Goal: Communication & Community: Answer question/provide support

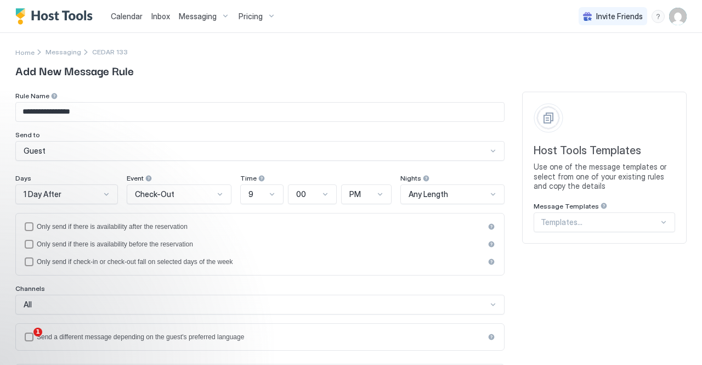
scroll to position [64, 0]
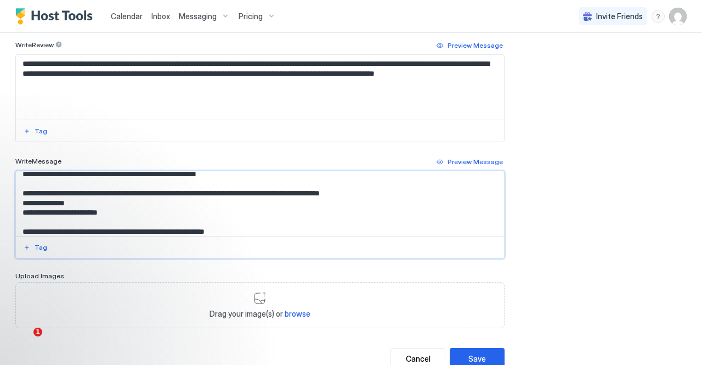
click at [155, 10] on link "Inbox" at bounding box center [160, 16] width 19 height 12
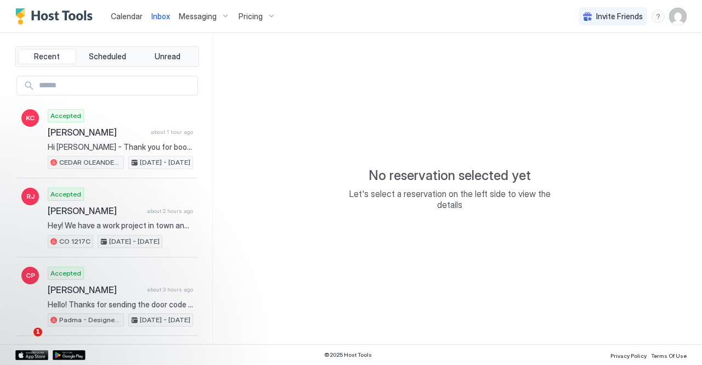
type textarea "*"
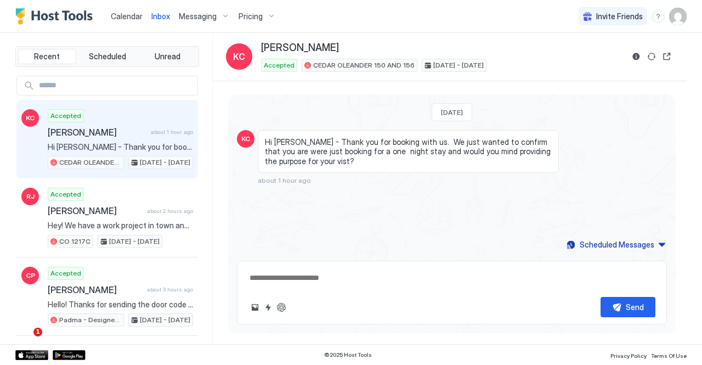
click at [676, 19] on img "User profile" at bounding box center [678, 17] width 18 height 18
click at [570, 59] on span "Settings" at bounding box center [579, 61] width 30 height 10
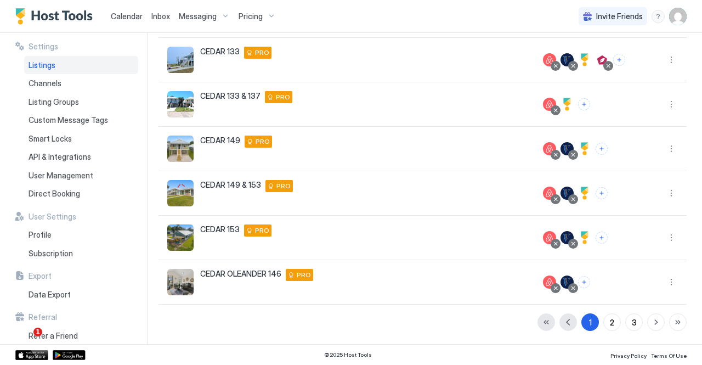
click at [149, 14] on div "Inbox" at bounding box center [160, 16] width 27 height 20
click at [156, 17] on span "Inbox" at bounding box center [160, 16] width 19 height 9
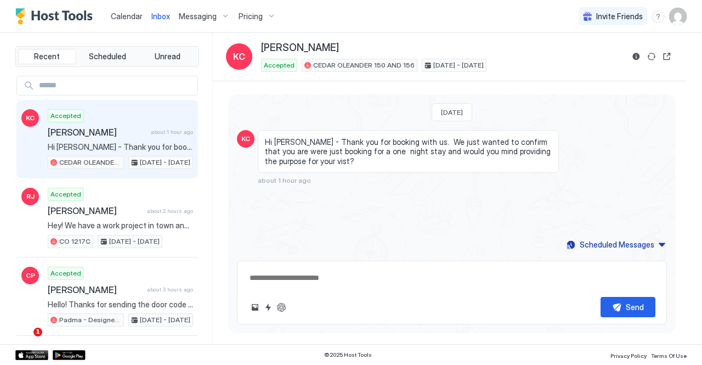
click at [246, 348] on div "© 2025 Host Tools Privacy Policy Terms Of Use" at bounding box center [351, 354] width 702 height 21
click at [267, 311] on button "Quick reply" at bounding box center [268, 306] width 13 height 13
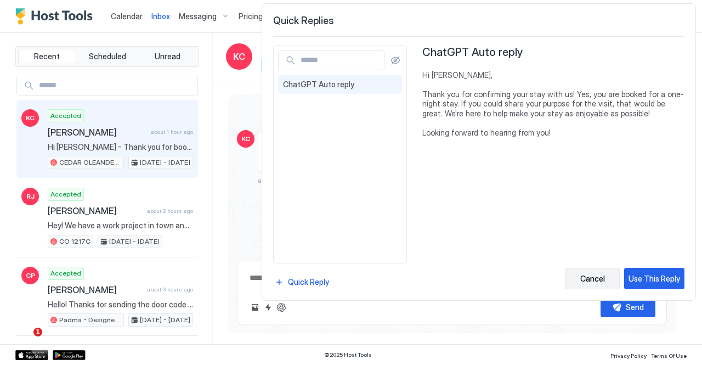
click at [583, 277] on div "Cancel" at bounding box center [592, 278] width 25 height 12
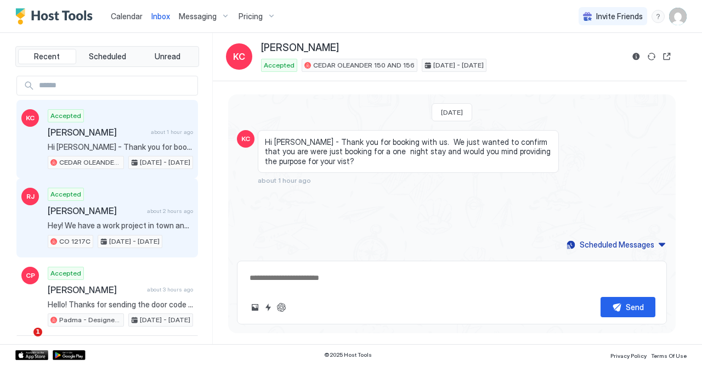
scroll to position [55, 0]
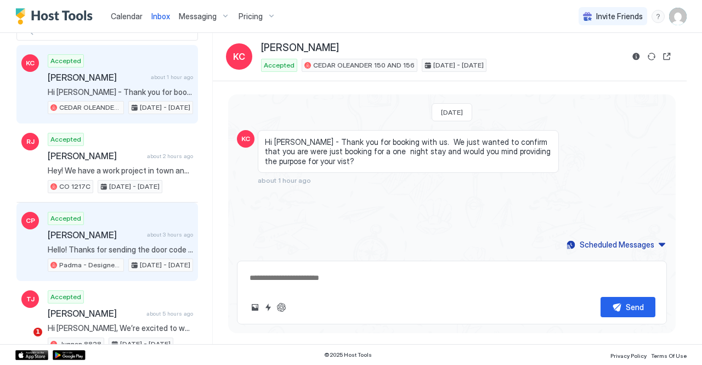
click at [139, 247] on span "Hello! Thanks for sending the door code and all the other info. We look forward…" at bounding box center [120, 250] width 145 height 10
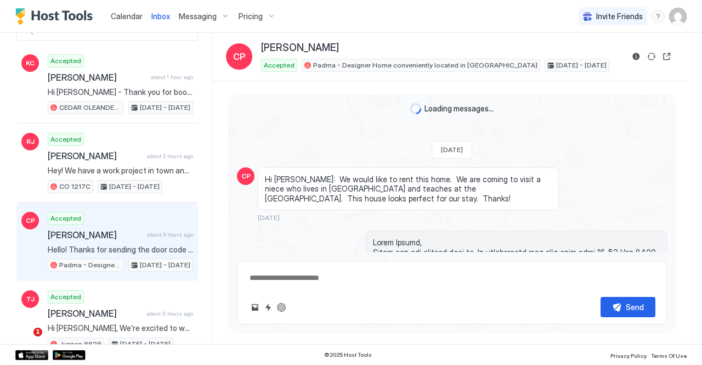
scroll to position [1132, 0]
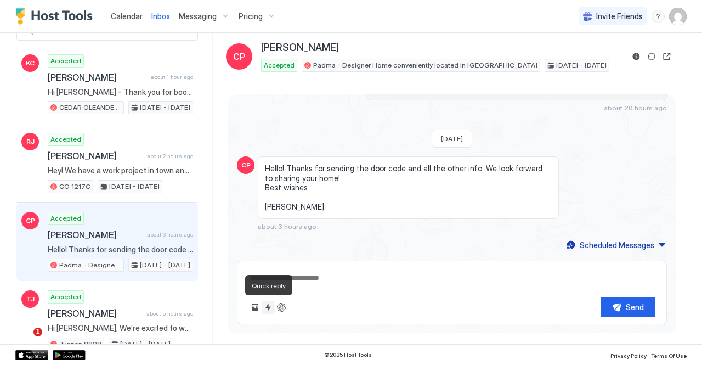
click at [267, 308] on button "Quick reply" at bounding box center [268, 306] width 13 height 13
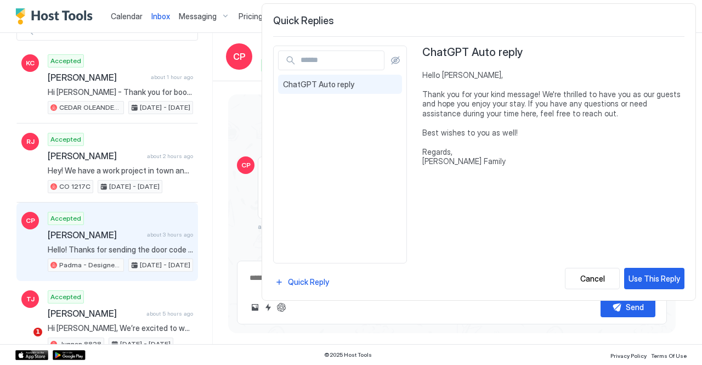
click at [240, 208] on div at bounding box center [351, 182] width 702 height 365
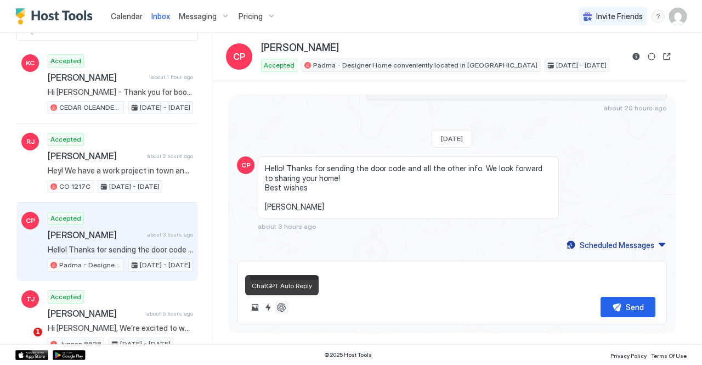
click at [285, 306] on button "ChatGPT Auto Reply" at bounding box center [281, 306] width 13 height 13
click at [282, 307] on button "ChatGPT Auto Reply" at bounding box center [281, 306] width 13 height 13
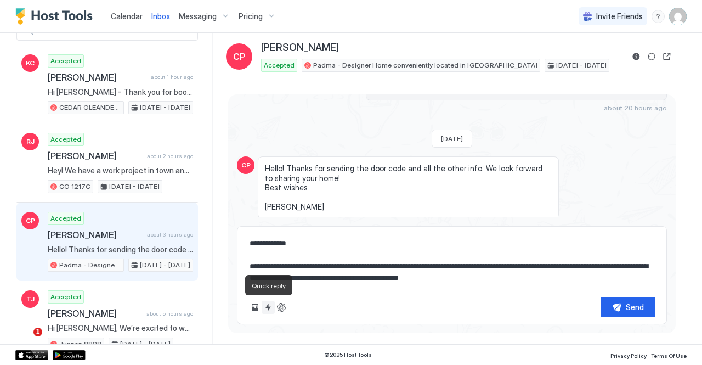
click at [265, 306] on button "Quick reply" at bounding box center [268, 306] width 13 height 13
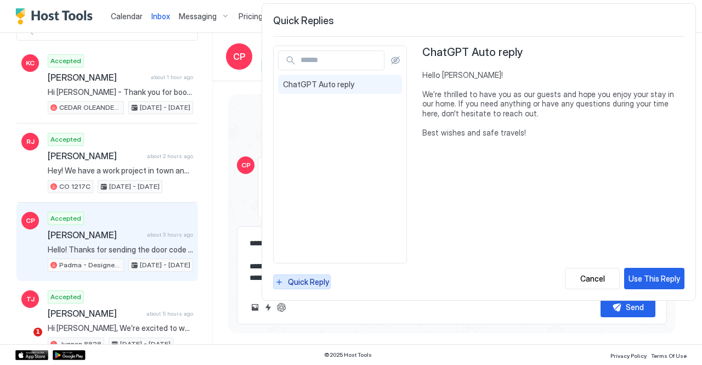
click at [282, 282] on button "Quick Reply" at bounding box center [302, 281] width 58 height 15
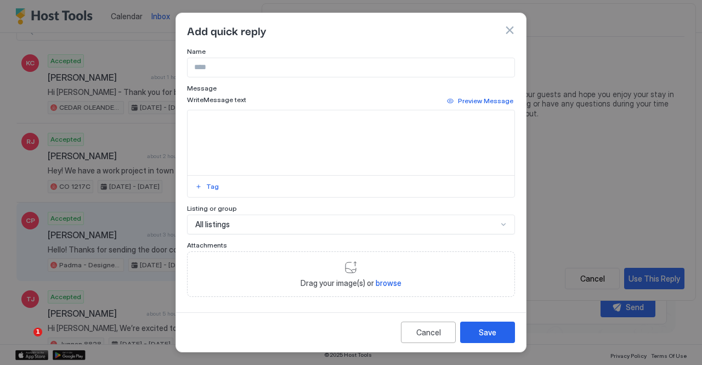
click at [309, 134] on textarea "Input Field" at bounding box center [351, 142] width 327 height 65
click at [507, 30] on button "button" at bounding box center [509, 30] width 11 height 11
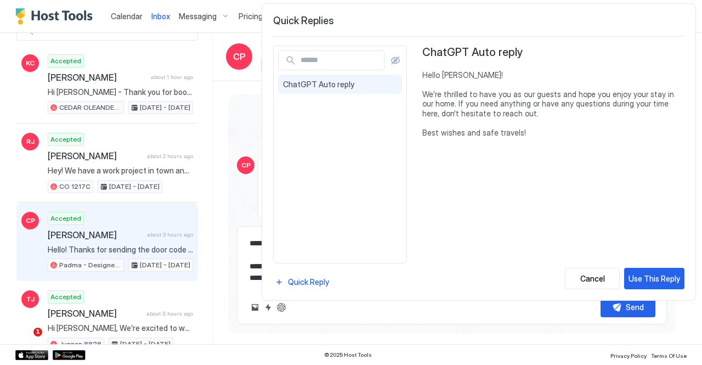
click at [241, 100] on div at bounding box center [351, 182] width 702 height 365
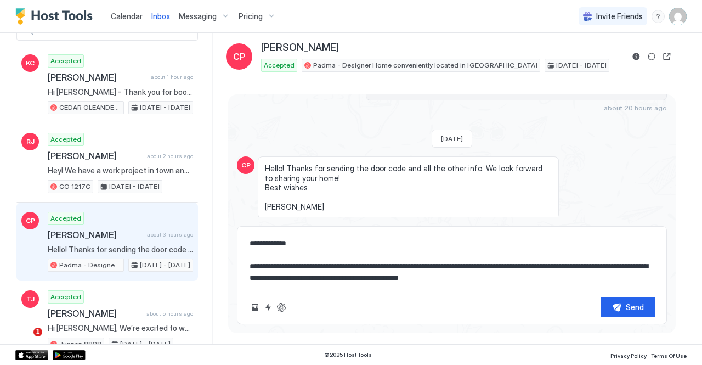
scroll to position [1166, 0]
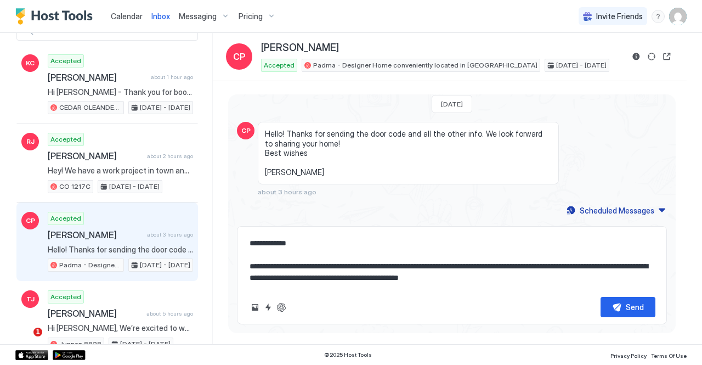
click at [569, 280] on textarea "**********" at bounding box center [451, 260] width 407 height 55
drag, startPoint x: 578, startPoint y: 287, endPoint x: 241, endPoint y: 235, distance: 341.3
click at [241, 235] on div "**********" at bounding box center [452, 275] width 430 height 98
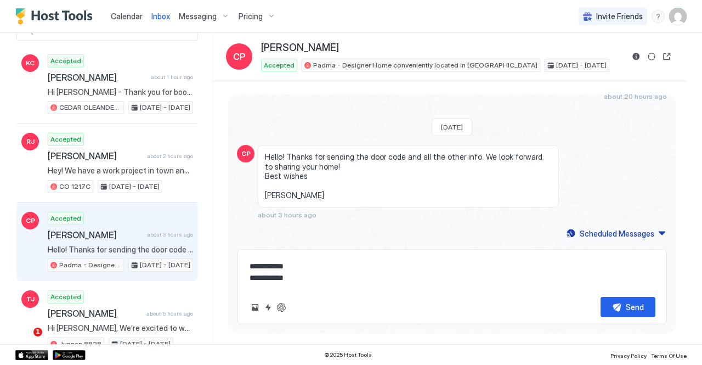
scroll to position [1143, 0]
type textarea "**********"
drag, startPoint x: 303, startPoint y: 277, endPoint x: 243, endPoint y: 257, distance: 62.8
click at [243, 257] on div "**********" at bounding box center [452, 286] width 430 height 75
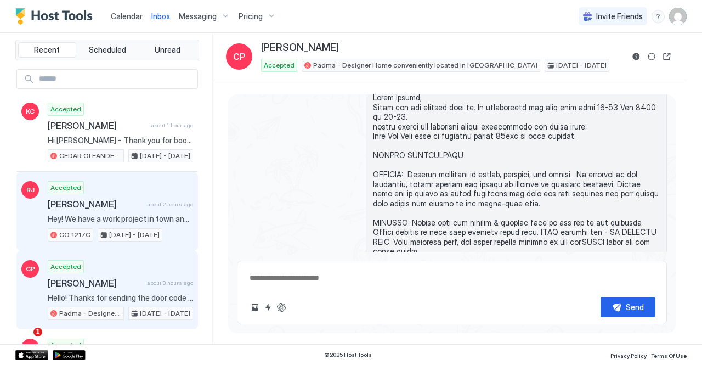
scroll to position [0, 0]
